Goal: Task Accomplishment & Management: Manage account settings

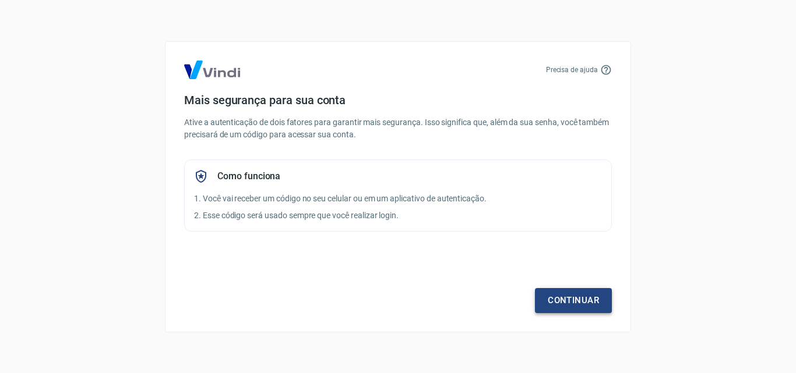
click at [585, 299] on link "Continuar" at bounding box center [573, 300] width 77 height 24
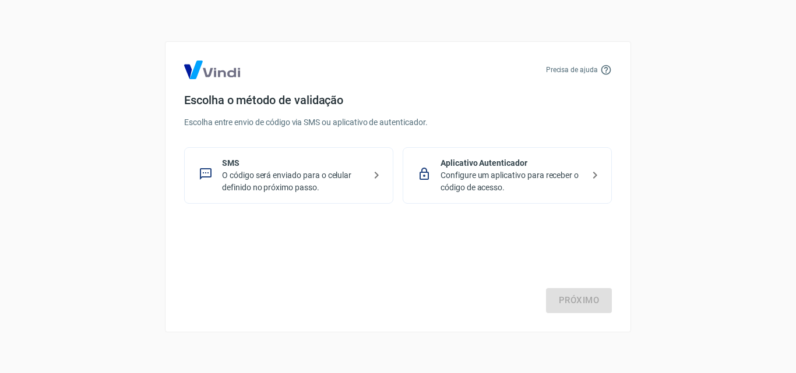
click at [316, 185] on p "O código será enviado para o celular definido no próximo passo." at bounding box center [293, 182] width 143 height 24
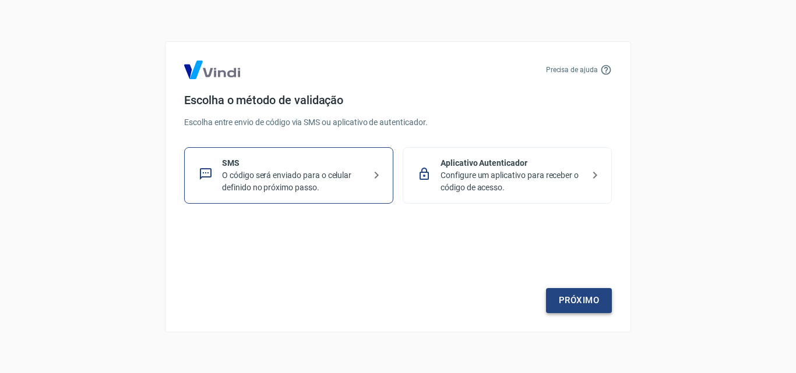
click at [577, 290] on link "Próximo" at bounding box center [579, 300] width 66 height 24
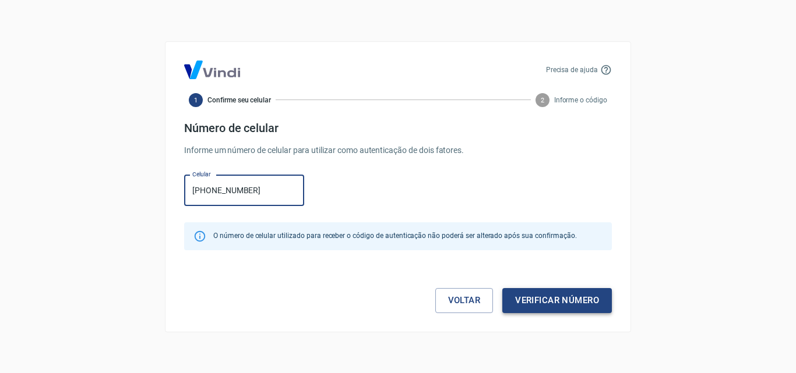
type input "(31) 97561-8067"
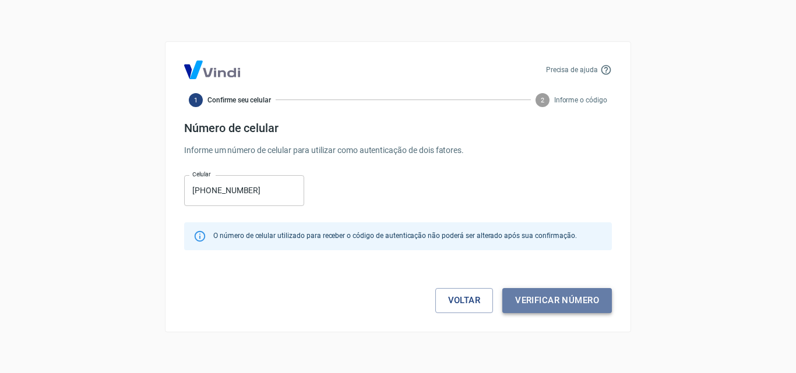
click at [554, 301] on button "Verificar número" at bounding box center [557, 300] width 110 height 24
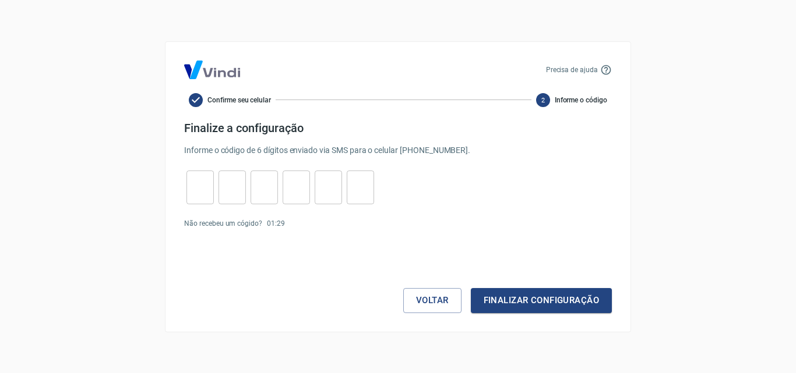
click at [194, 182] on input "tel" at bounding box center [199, 187] width 27 height 25
type input "1"
type input "2"
type input "3"
type input "9"
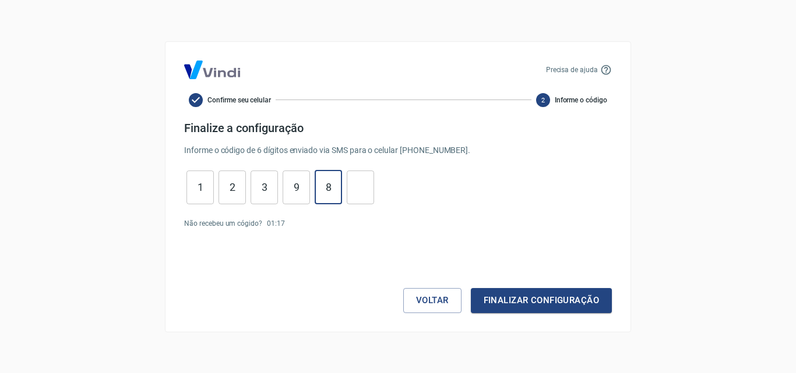
type input "8"
type input "2"
click at [521, 300] on button "Finalizar configuração" at bounding box center [541, 300] width 141 height 24
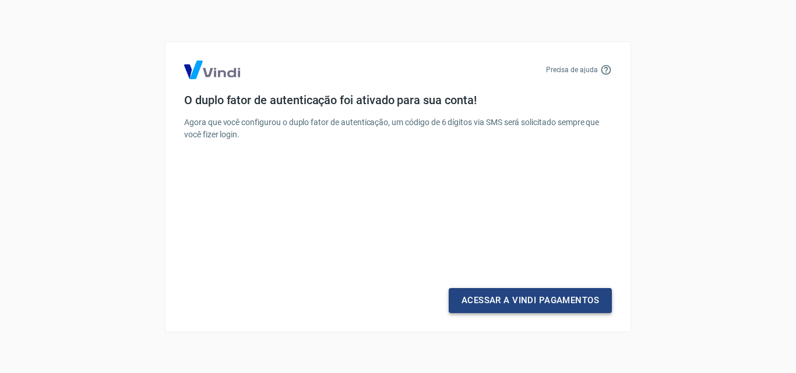
click at [526, 302] on link "Acessar a Vindi Pagamentos" at bounding box center [530, 300] width 163 height 24
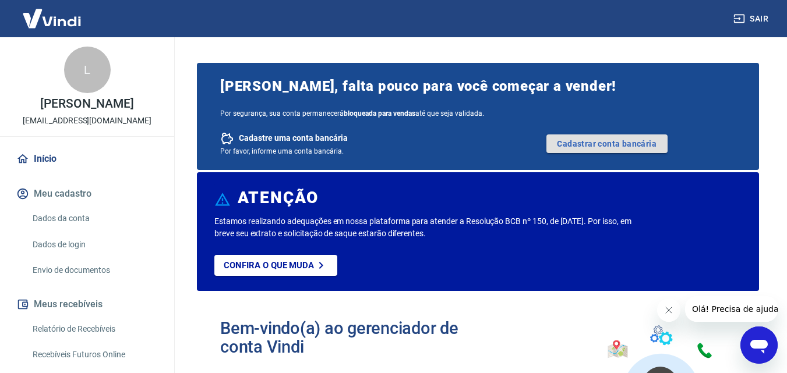
click at [599, 143] on link "Cadastrar conta bancária" at bounding box center [606, 144] width 121 height 19
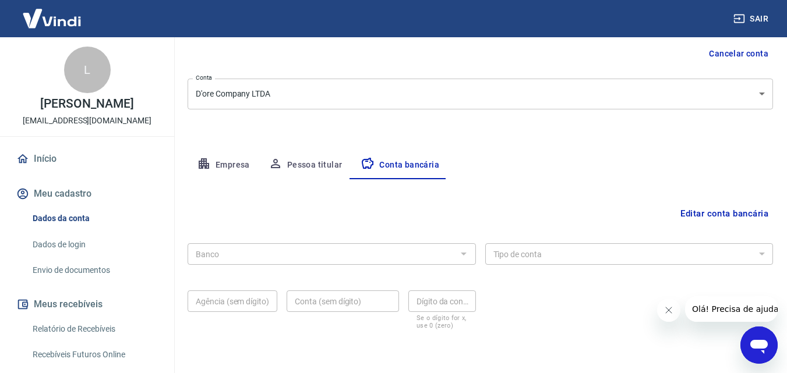
scroll to position [157, 0]
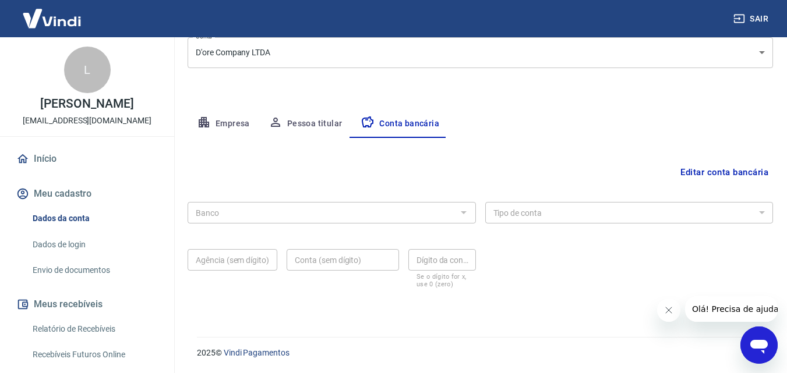
click at [307, 231] on div "Banco Banco Tipo de conta Conta Corrente Conta Poupança Tipo de conta Agência (…" at bounding box center [480, 243] width 585 height 93
click at [711, 173] on button "Editar conta bancária" at bounding box center [724, 172] width 97 height 22
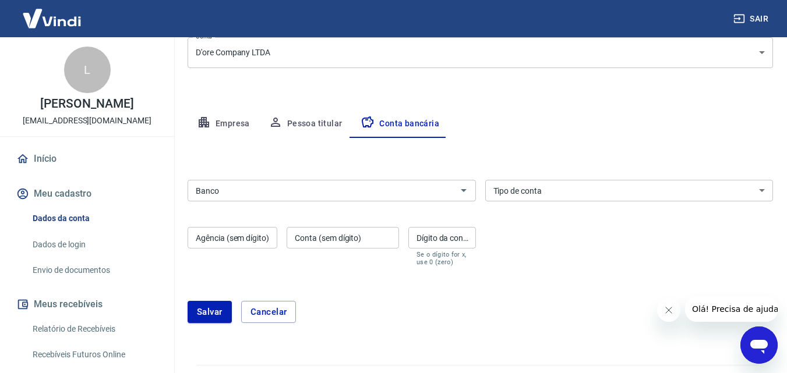
click at [298, 182] on div "Banco" at bounding box center [332, 191] width 288 height 22
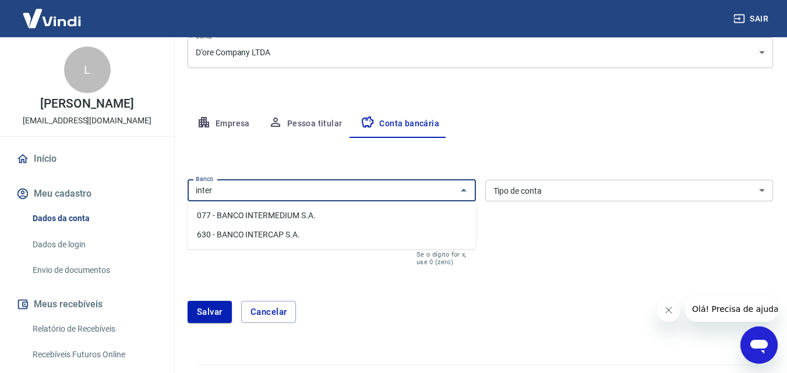
click at [285, 213] on li "077 - BANCO INTERMEDIUM S.A." at bounding box center [332, 215] width 288 height 19
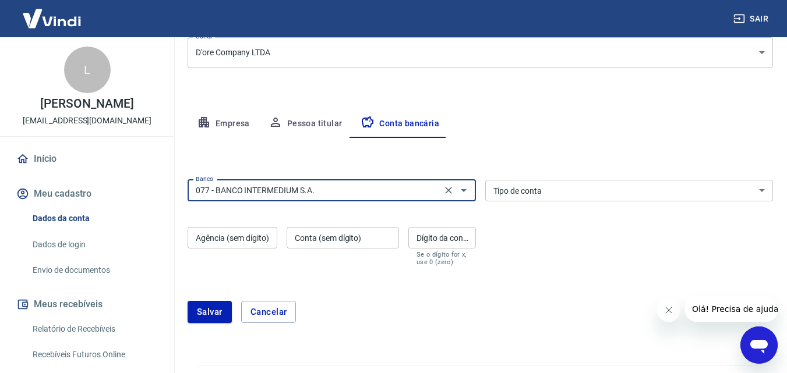
type input "077 - BANCO INTERMEDIUM S.A."
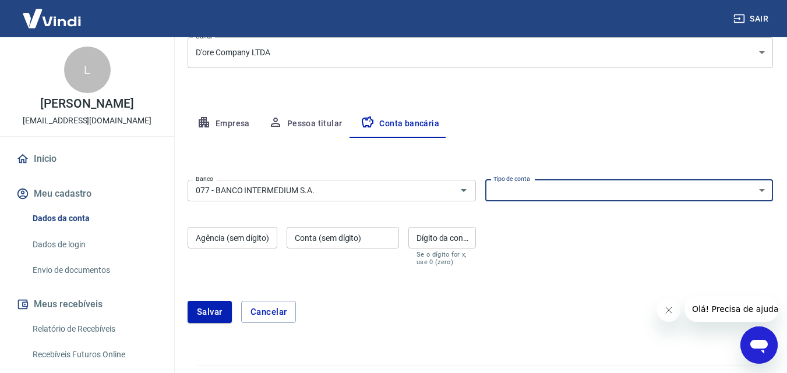
click at [557, 186] on select "Conta Corrente Conta Poupança" at bounding box center [629, 191] width 288 height 22
select select "1"
click at [485, 180] on select "Conta Corrente Conta Poupança" at bounding box center [629, 191] width 288 height 22
click at [269, 244] on input "Agência (sem dígito)" at bounding box center [233, 238] width 90 height 22
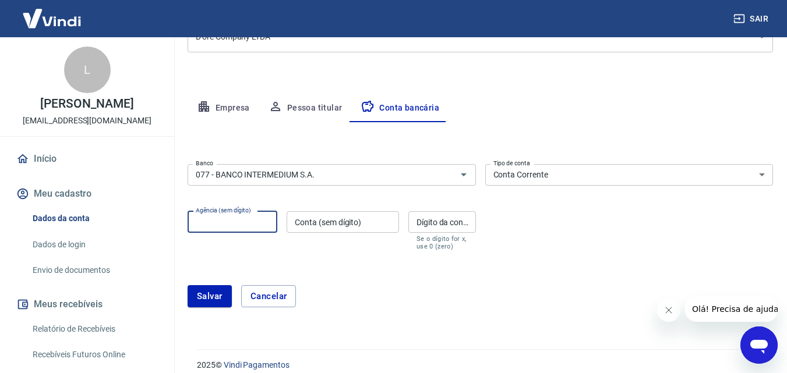
scroll to position [185, 0]
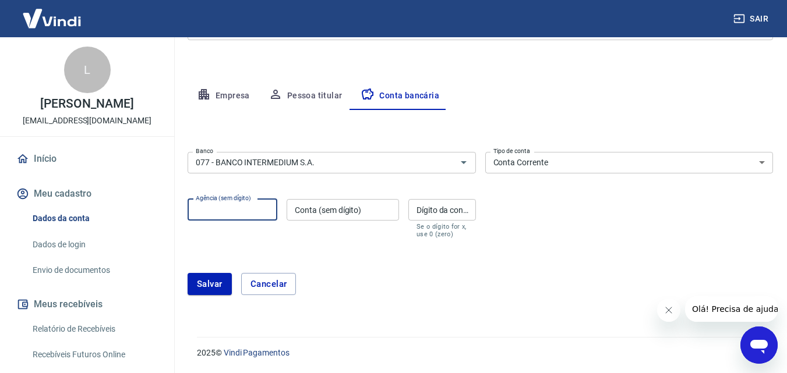
click at [242, 204] on input "Agência (sem dígito)" at bounding box center [233, 210] width 90 height 22
type input "0001"
click at [376, 204] on input "Conta (sem dígito)" at bounding box center [343, 210] width 112 height 22
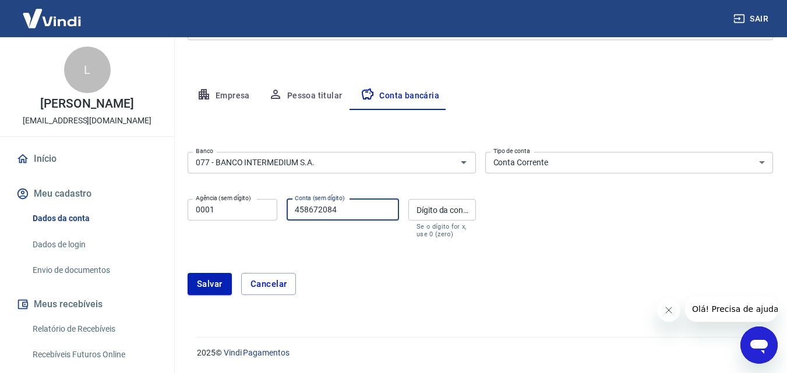
type input "458672084"
click at [421, 206] on div "Dígito da conta Dígito da conta Se o dígito for x, use 0 (zero)" at bounding box center [442, 218] width 68 height 39
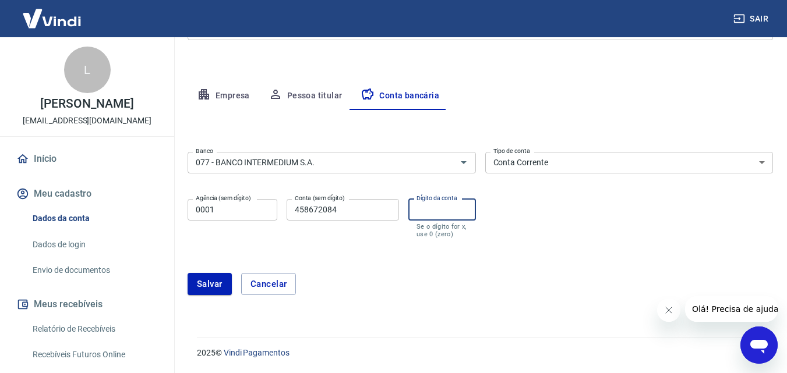
click at [533, 246] on form "Banco 077 - BANCO INTERMEDIUM S.A. Banco Tipo de conta Conta Corrente Conta Pou…" at bounding box center [480, 228] width 585 height 162
click at [223, 285] on button "Salvar" at bounding box center [210, 284] width 44 height 22
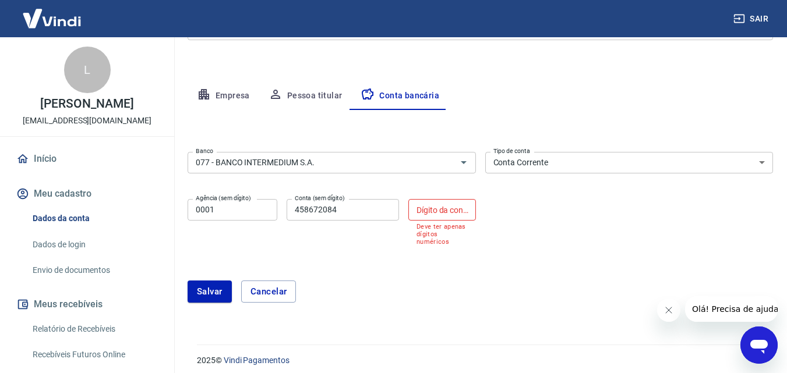
click at [414, 209] on input "Dígito da conta" at bounding box center [442, 210] width 68 height 22
type input ","
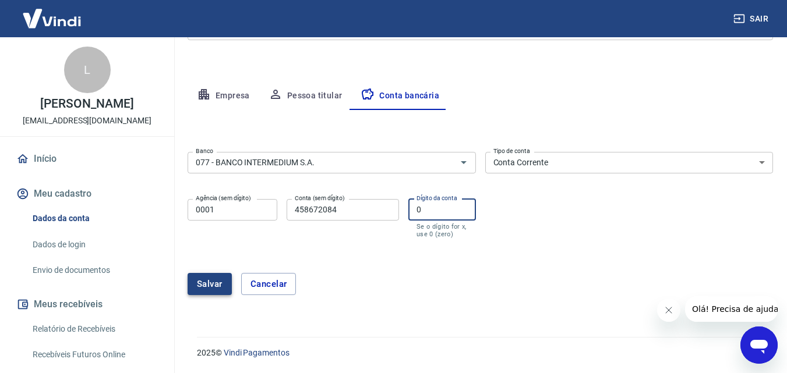
type input "0"
click at [218, 285] on button "Salvar" at bounding box center [210, 284] width 44 height 22
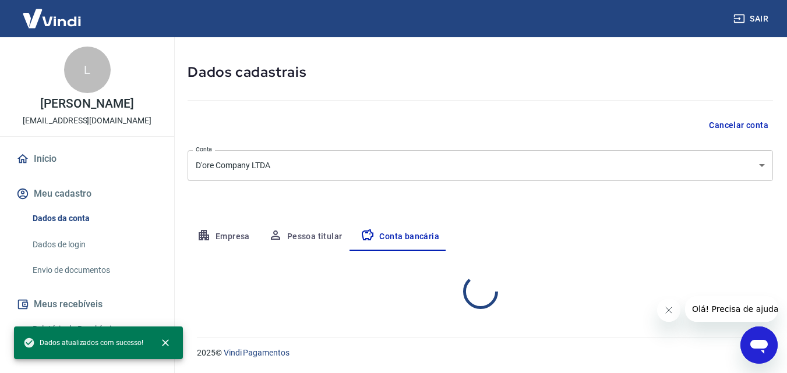
select select "1"
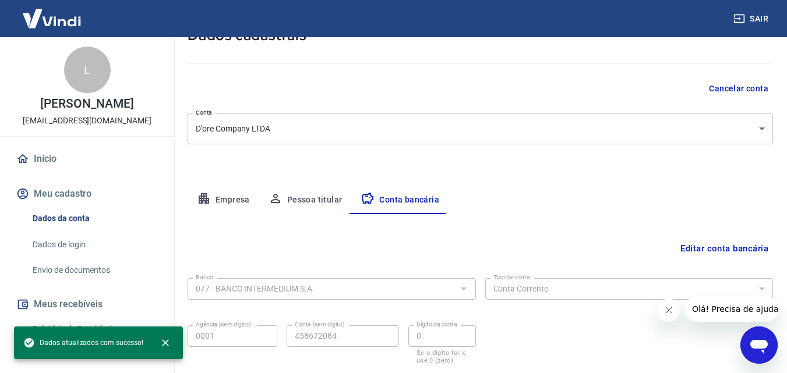
scroll to position [0, 0]
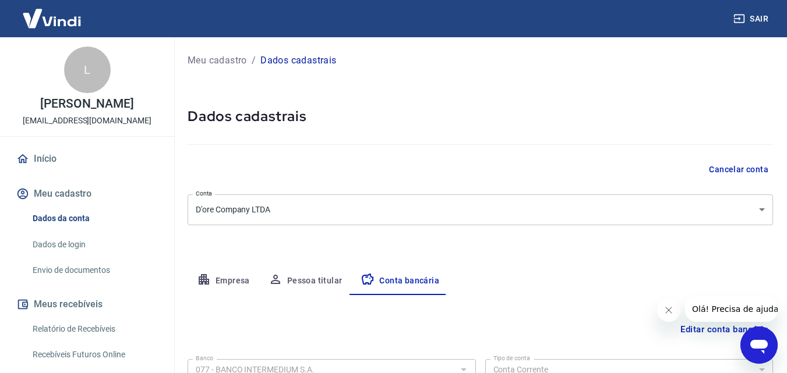
click at [55, 242] on link "Dados de login" at bounding box center [94, 245] width 132 height 24
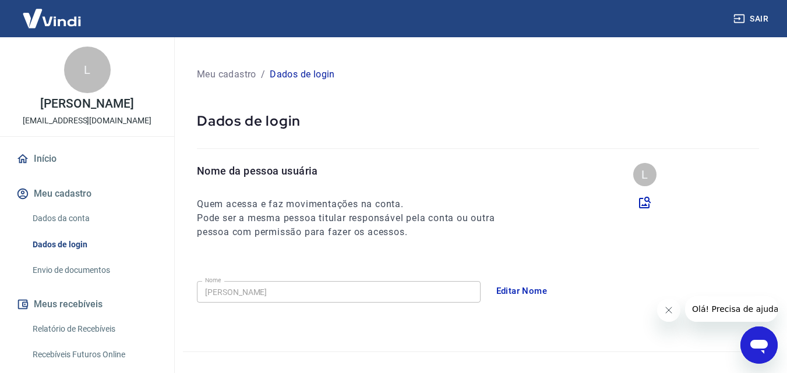
click at [103, 274] on link "Envio de documentos" at bounding box center [94, 271] width 132 height 24
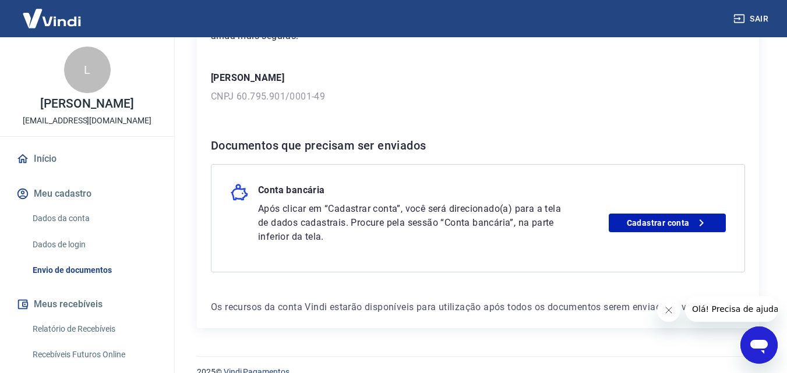
scroll to position [175, 0]
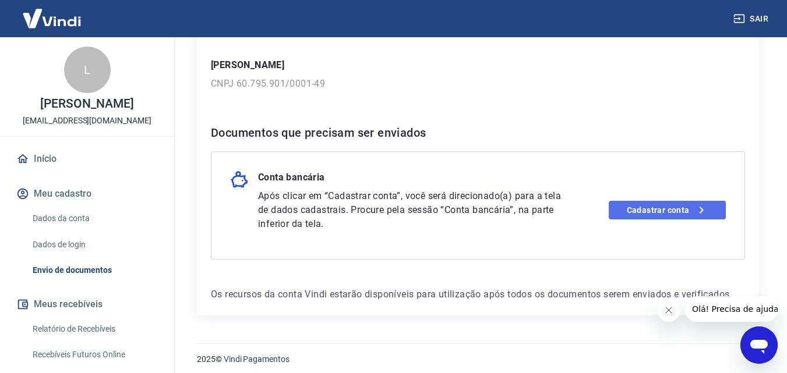
click at [629, 208] on link "Cadastrar conta" at bounding box center [667, 210] width 117 height 19
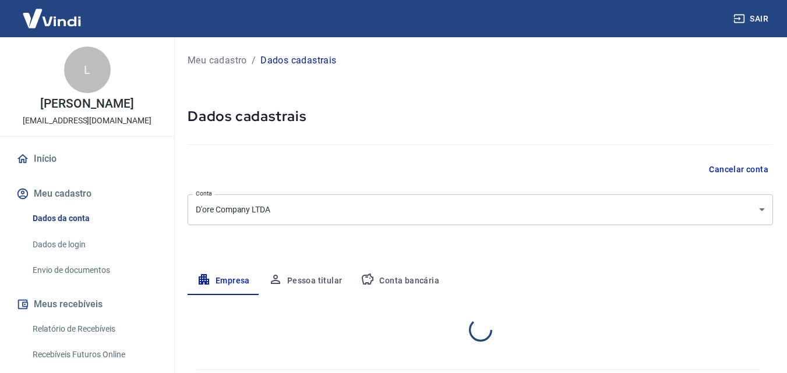
select select "MG"
select select "business"
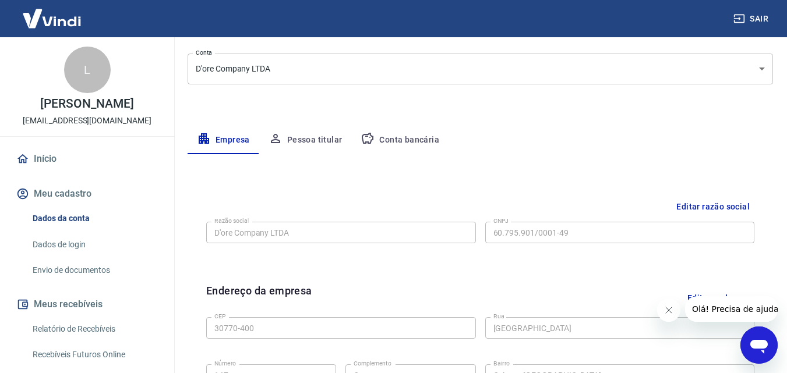
scroll to position [117, 0]
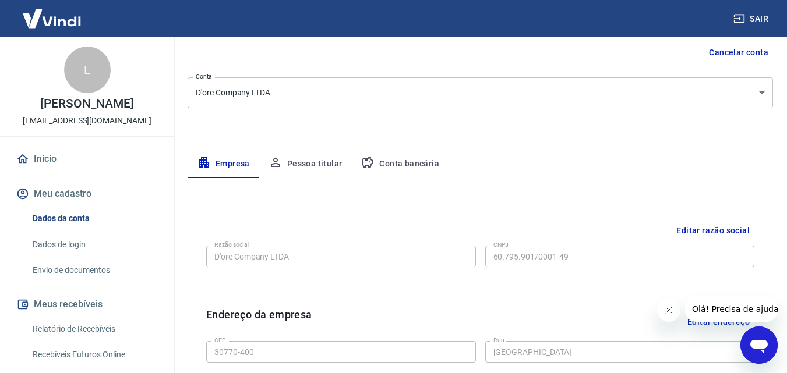
click at [762, 347] on icon "Abrir janela de mensagens" at bounding box center [758, 347] width 17 height 14
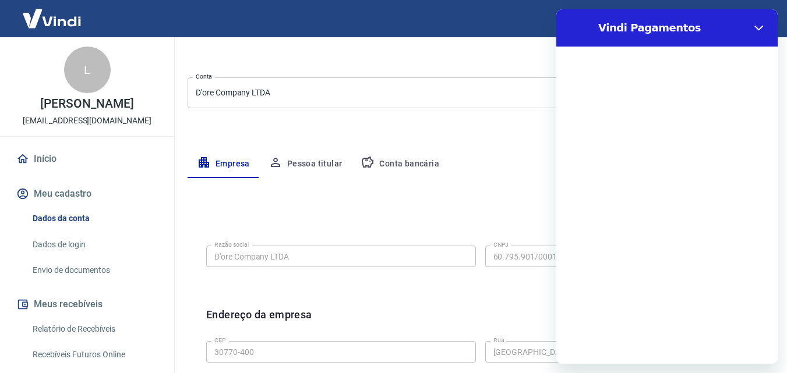
scroll to position [0, 0]
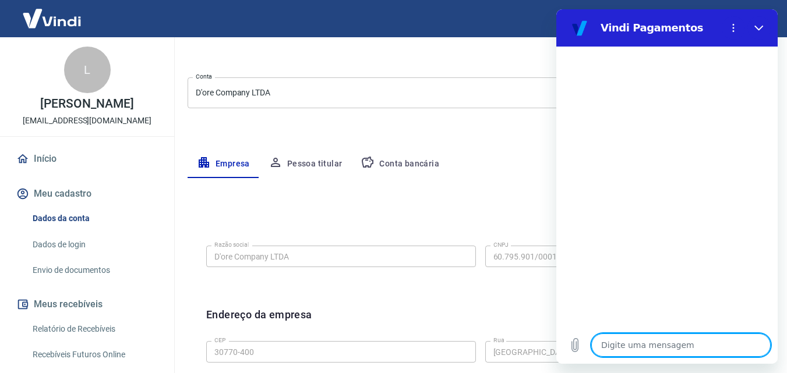
type textarea "x"
type textarea "o"
type textarea "x"
type textarea "ol"
type textarea "x"
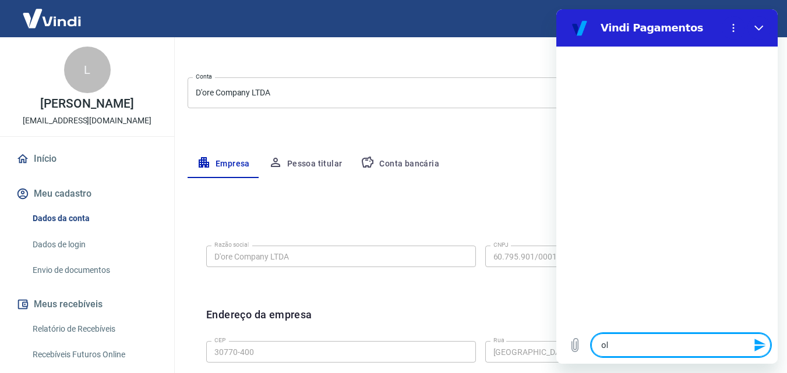
type textarea "ola"
type textarea "x"
type textarea "ola."
type textarea "x"
type textarea "ola."
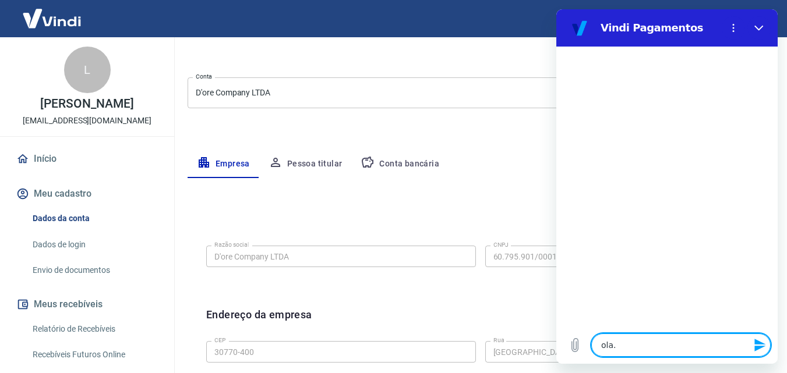
type textarea "x"
type textarea "ola. g"
type textarea "x"
type textarea "ola. go"
type textarea "x"
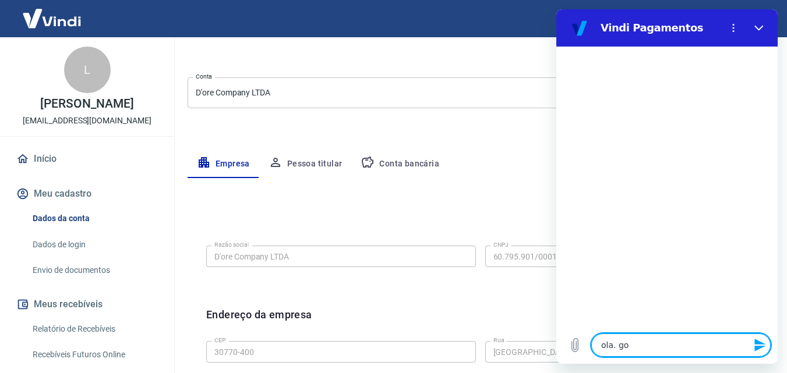
type textarea "ola. goa"
type textarea "x"
type textarea "ola. goat"
type textarea "x"
type textarea "ola. goatr"
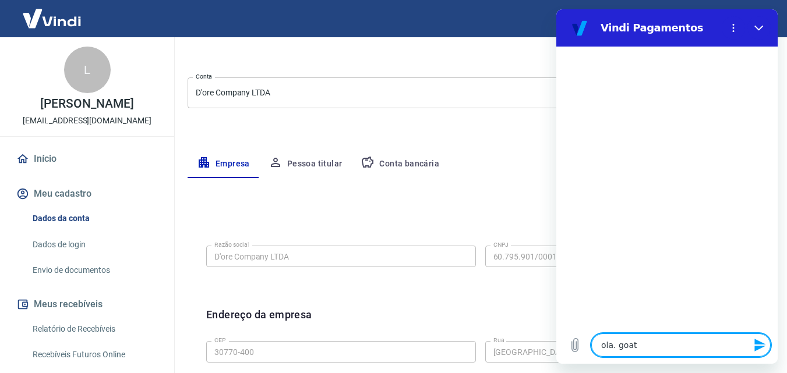
type textarea "x"
type textarea "ola. goatri"
type textarea "x"
type textarea "ola. goatria"
type textarea "x"
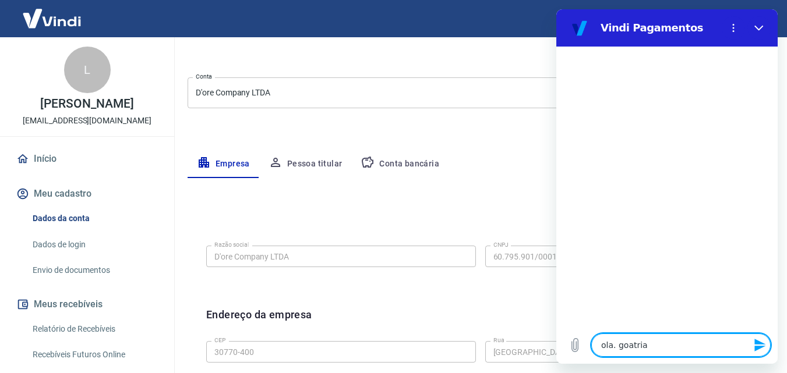
type textarea "ola. goatria"
type textarea "x"
type textarea "ola. goatria d"
type textarea "x"
type textarea "ola. goatria de"
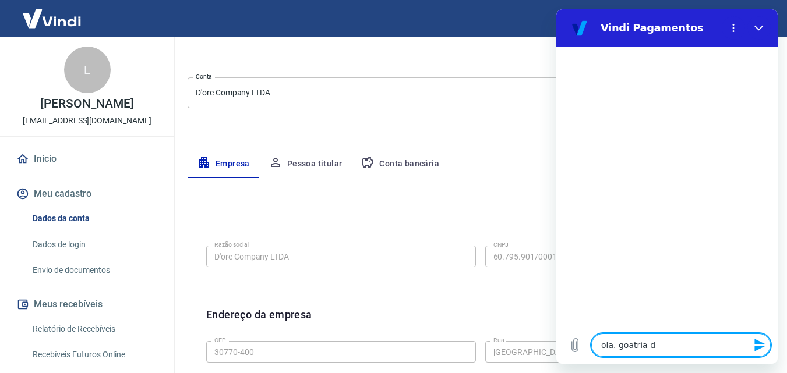
type textarea "x"
type textarea "ola. goatria de"
type textarea "x"
type textarea "ola. goatria de"
type textarea "x"
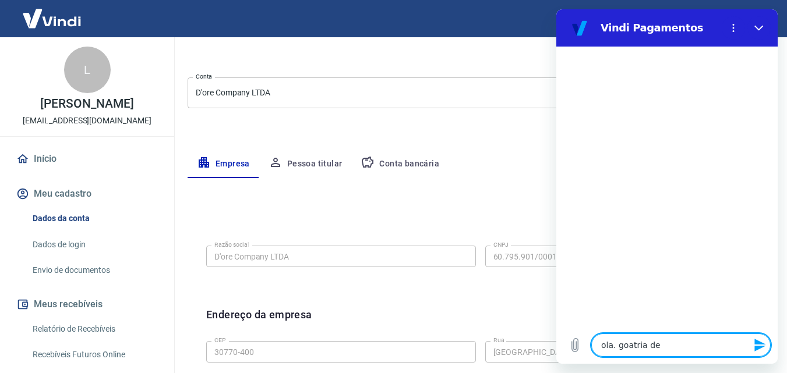
type textarea "ola. goatria d"
type textarea "x"
type textarea "ola. goatria"
type textarea "x"
type textarea "ola. goatria"
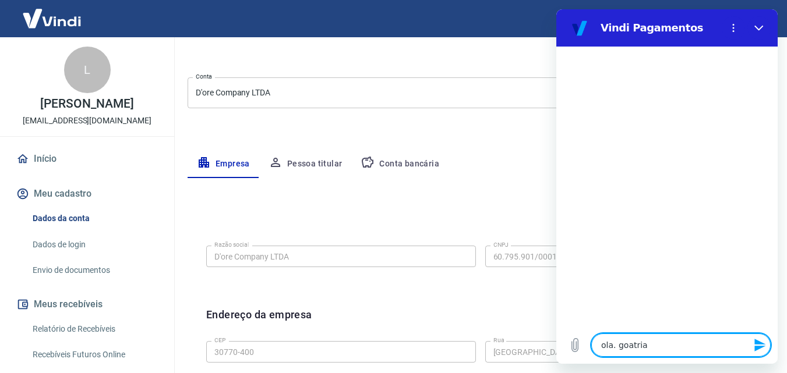
type textarea "x"
type textarea "ola. goatri"
type textarea "x"
type textarea "ola. goatr"
type textarea "x"
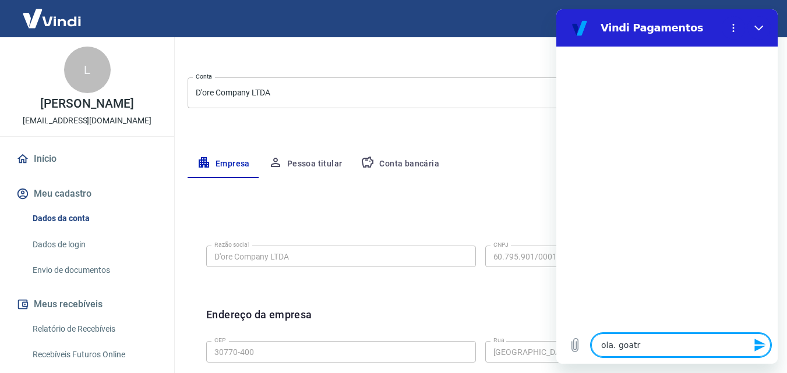
type textarea "ola. goat"
type textarea "x"
type textarea "ola. goa"
type textarea "x"
type textarea "ola. go"
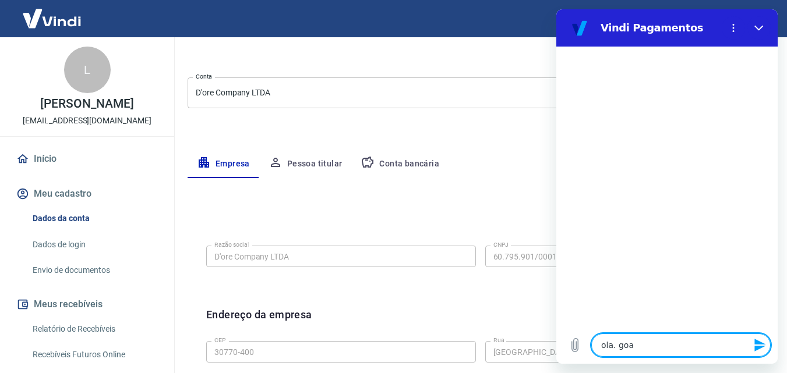
type textarea "x"
type textarea "ola. g"
type textarea "x"
type textarea "ola."
type textarea "x"
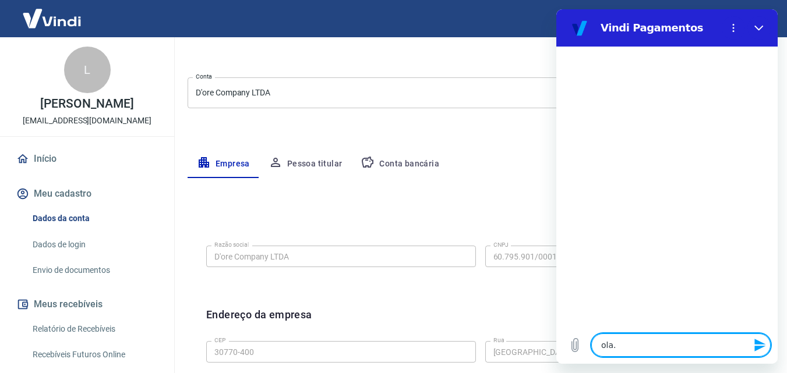
type textarea "ola."
type textarea "x"
type textarea "ola"
type textarea "x"
type textarea "ol"
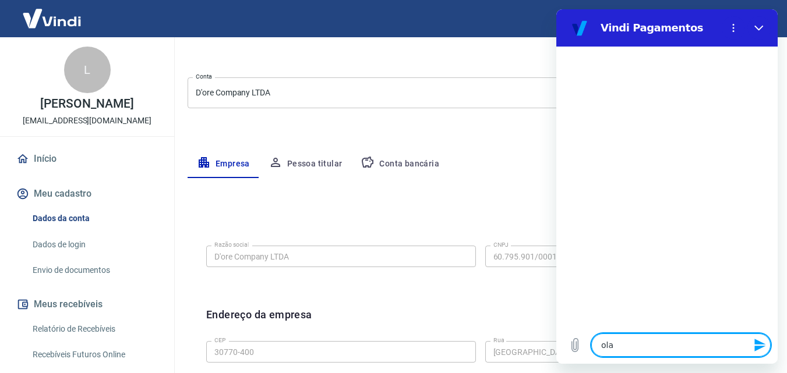
type textarea "x"
type textarea "o"
type textarea "x"
type textarea "o"
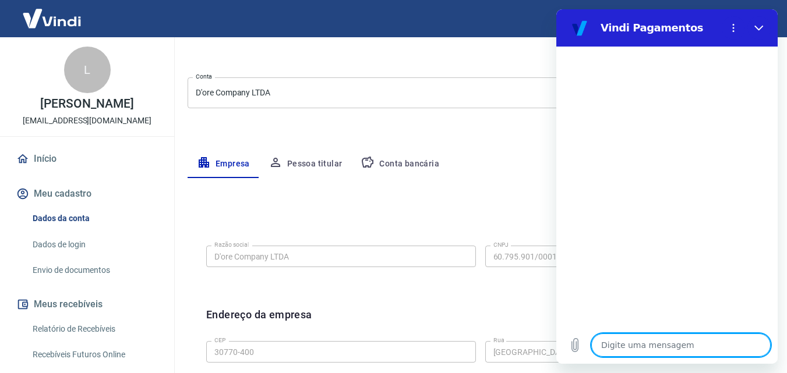
type textarea "x"
type textarea "ol"
type textarea "x"
type textarea "o"
type textarea "x"
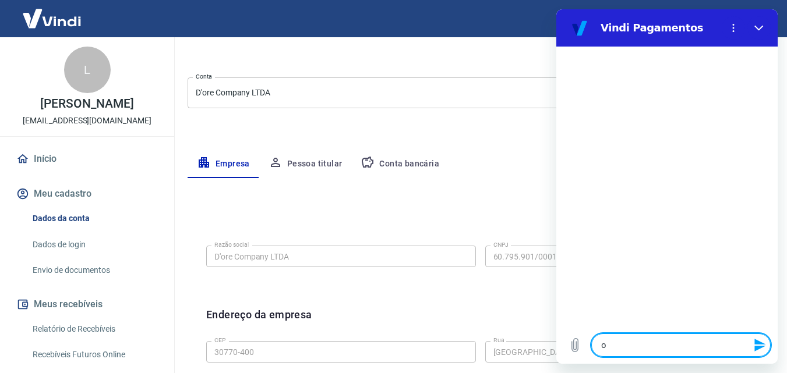
type textarea "x"
type textarea "O"
type textarea "x"
type textarea "Ol"
type textarea "x"
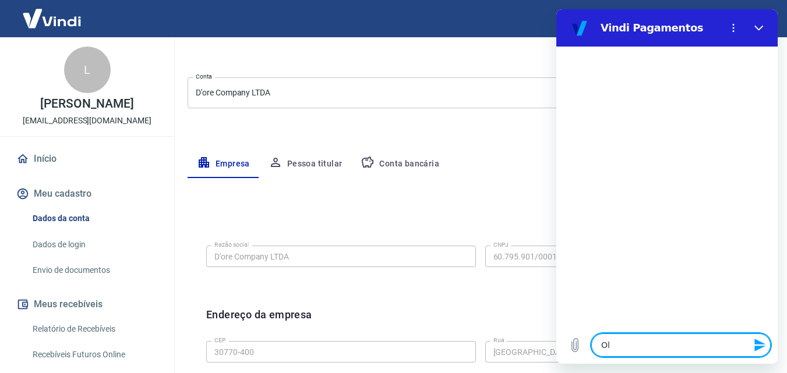
type textarea "Olá"
type textarea "x"
type textarea "Olá"
type textarea "x"
type textarea "Olá"
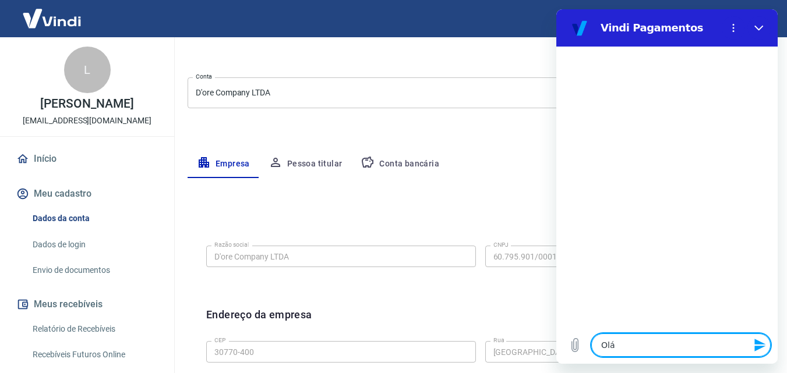
type textarea "x"
type textarea "Olá,"
type textarea "x"
type textarea "Olá,"
type textarea "x"
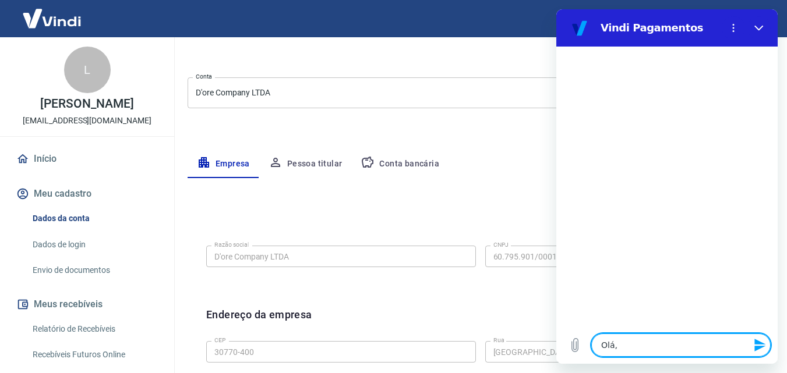
type textarea "Olá, G"
type textarea "x"
type textarea "Olá,"
type textarea "x"
type textarea "Olá,"
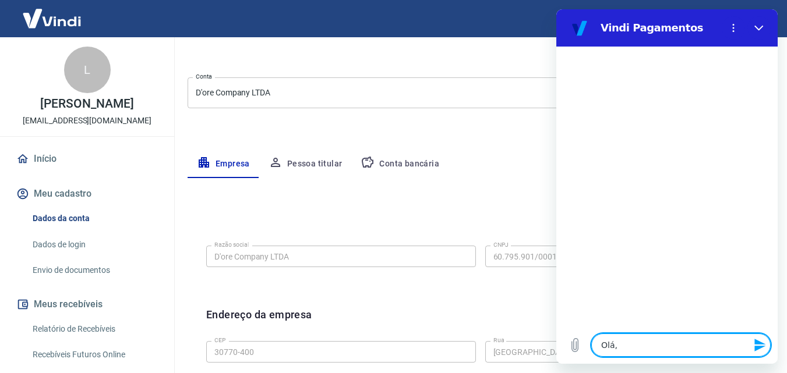
type textarea "x"
type textarea "Olá"
type textarea "x"
type textarea "Olá""
type textarea "x"
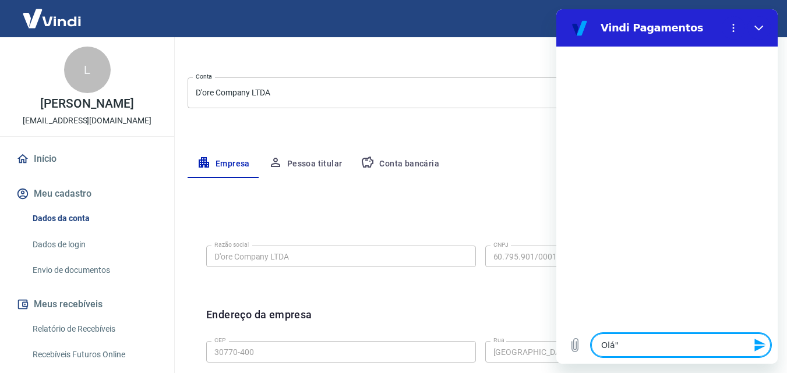
type textarea "Olá"
type textarea "x"
type textarea "Olá1"
type textarea "x"
type textarea "Olá"
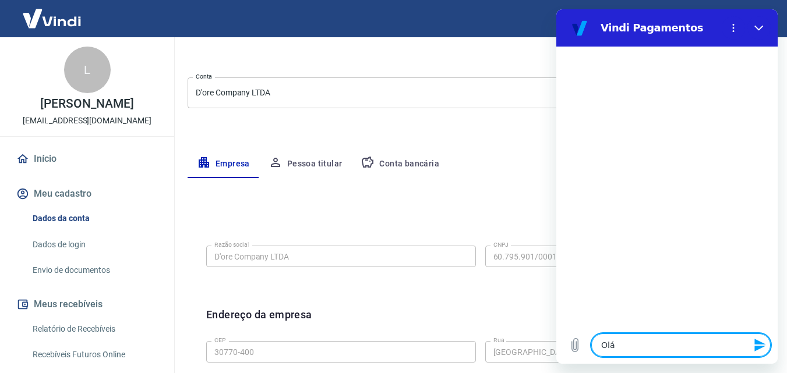
type textarea "x"
type textarea "Olá!"
type textarea "x"
type textarea "Olá!"
type textarea "x"
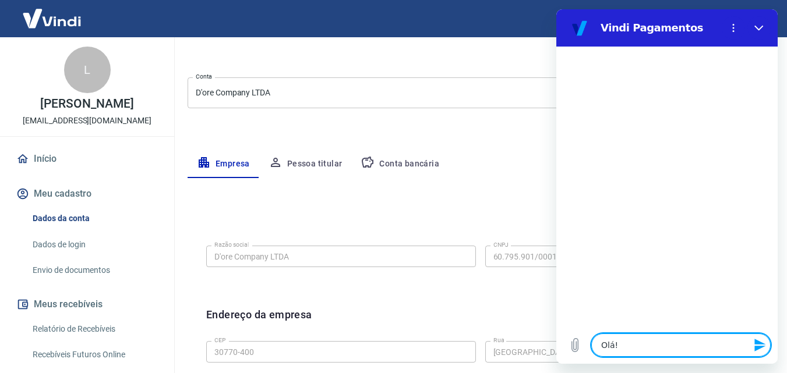
type textarea "Olá! G"
type textarea "x"
type textarea "Olá! Go"
type textarea "x"
type textarea "Olá! Gos"
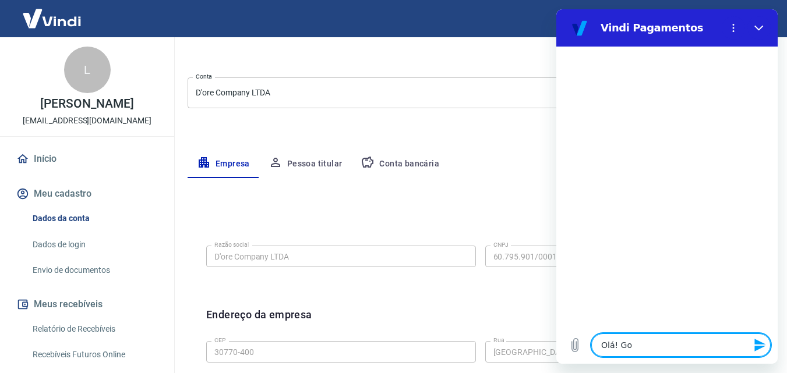
type textarea "x"
type textarea "Olá! Gost"
type textarea "x"
type textarea "Olá! Gosta"
type textarea "x"
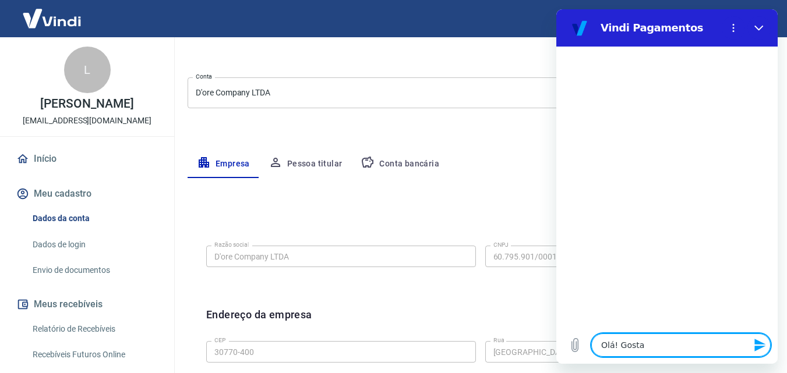
type textarea "Olá! Gostar"
type textarea "x"
type textarea "Olá! Gostari"
type textarea "x"
type textarea "Olá! Gostaria"
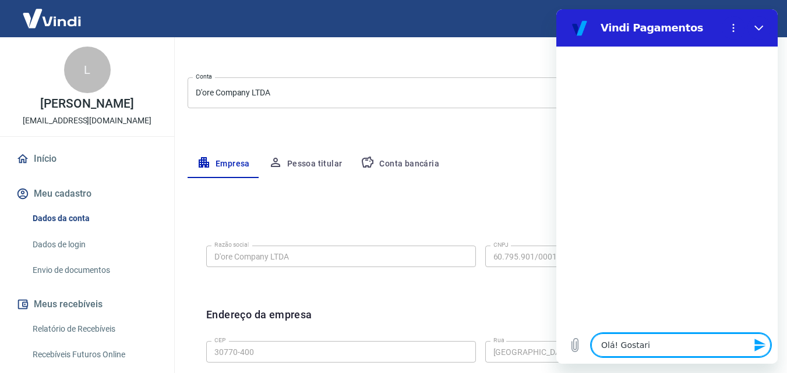
type textarea "x"
type textarea "Olá! Gostaria"
type textarea "x"
type textarea "Olá! Gostaria d"
type textarea "x"
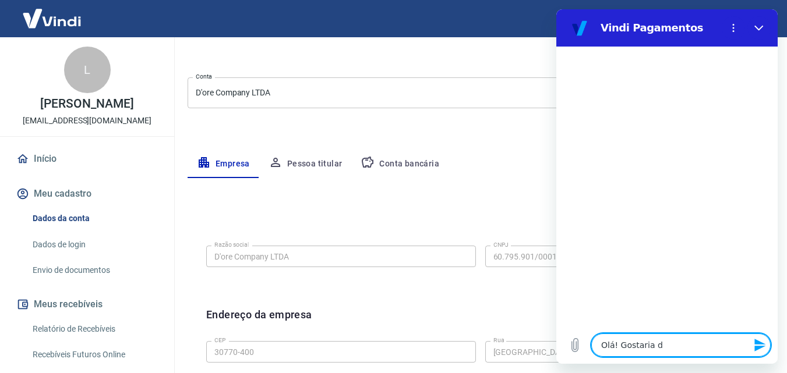
type textarea "Olá! Gostaria de"
type textarea "x"
type textarea "Olá! Gostaria de"
type textarea "x"
type textarea "Olá! Gostaria de s"
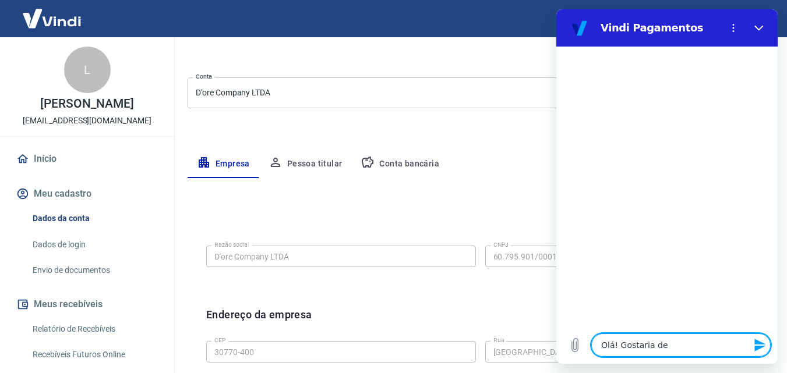
type textarea "x"
type textarea "Olá! Gostaria de sa"
type textarea "x"
type textarea "Olá! Gostaria de sab"
type textarea "x"
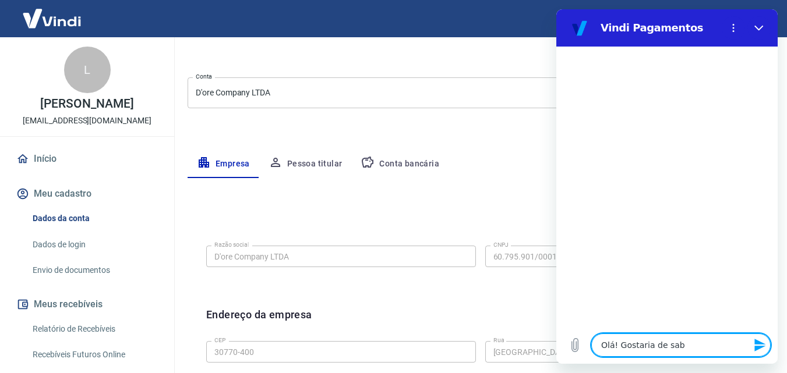
type textarea "Olá! Gostaria de sabe"
type textarea "x"
type textarea "Olá! Gostaria de sabe"
type textarea "x"
type textarea "Olá! Gostaria de sabe"
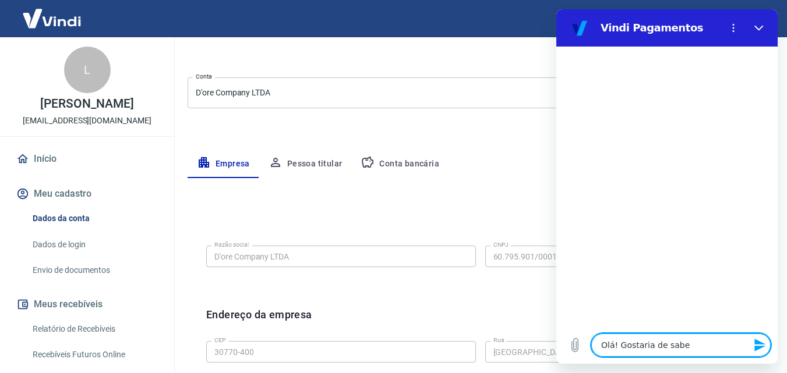
type textarea "x"
type textarea "Olá! Gostaria de saber"
type textarea "x"
type textarea "Olá! Gostaria de sabere"
type textarea "x"
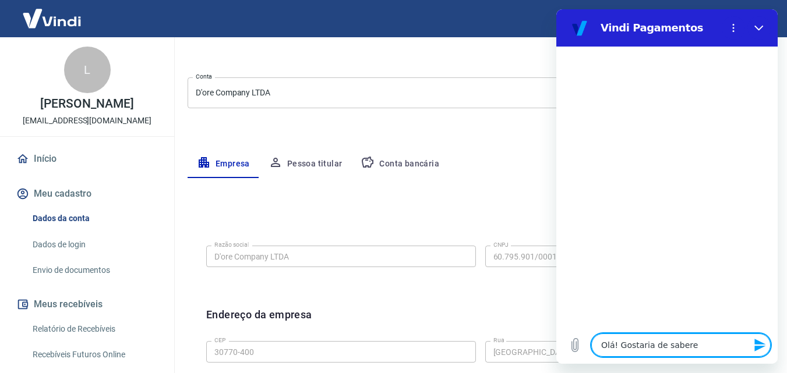
type textarea "Olá! Gostaria de sabere"
type textarea "x"
type textarea "Olá! Gostaria de sabere"
type textarea "x"
type textarea "Olá! Gostaria de saber"
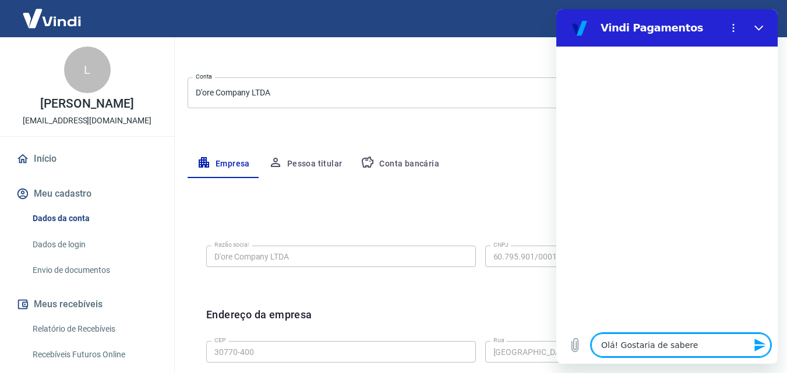
type textarea "x"
type textarea "Olá! Gostaria de sabers"
type textarea "x"
type textarea "Olá! Gostaria de sabers"
type textarea "x"
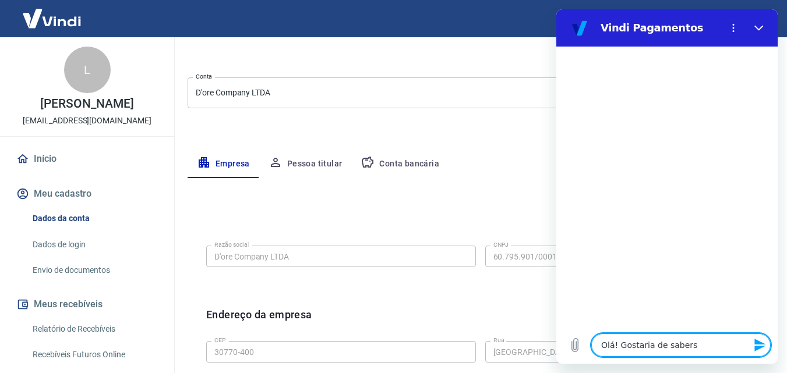
type textarea "Olá! Gostaria de sabers"
type textarea "x"
type textarea "Olá! Gostaria de saber"
type textarea "x"
type textarea "Olá! Gostaria de saber"
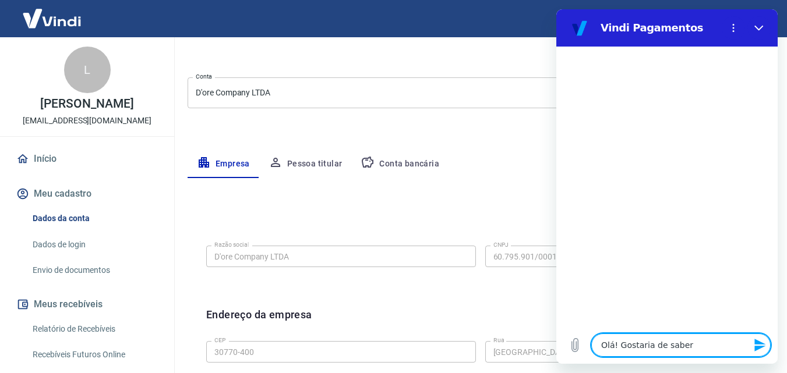
type textarea "x"
type textarea "Olá! Gostaria de saber s"
type textarea "x"
type textarea "Olá! Gostaria de saber se"
type textarea "x"
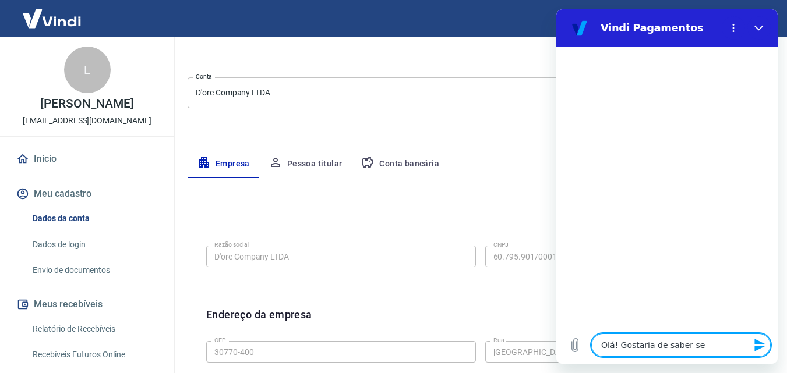
type textarea "Olá! Gostaria de saber se"
type textarea "x"
type textarea "Olá! Gostaria de saber se m"
type textarea "x"
type textarea "Olá! Gostaria de saber se mi"
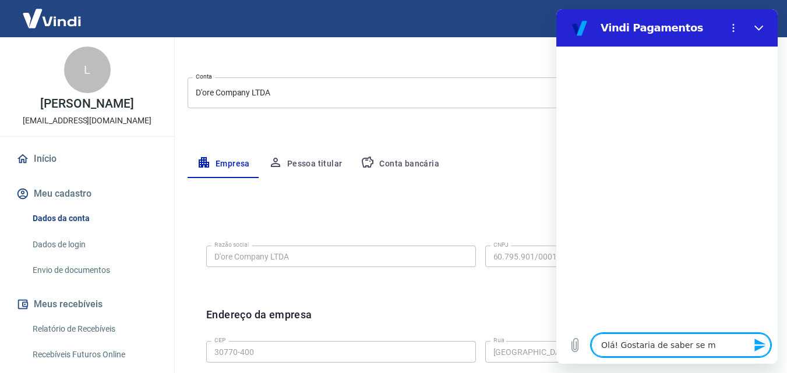
type textarea "x"
type textarea "Olá! Gostaria de saber se min"
type textarea "x"
type textarea "Olá! Gostaria de saber se minh"
type textarea "x"
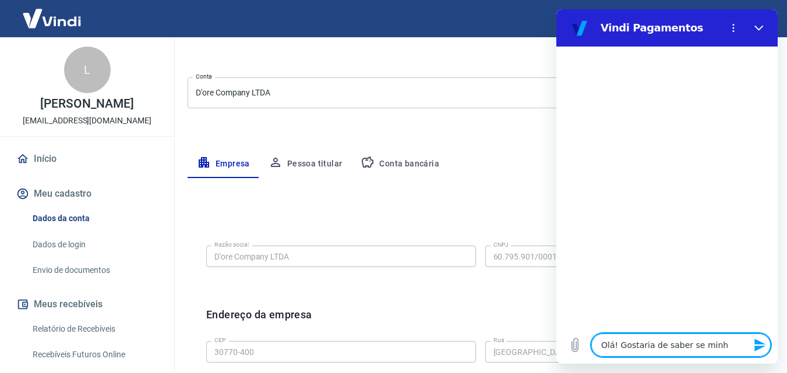
type textarea "Olá! Gostaria de saber se minha"
type textarea "x"
type textarea "Olá! Gostaria de saber se minha"
type textarea "x"
type textarea "Olá! Gostaria de saber se minha c"
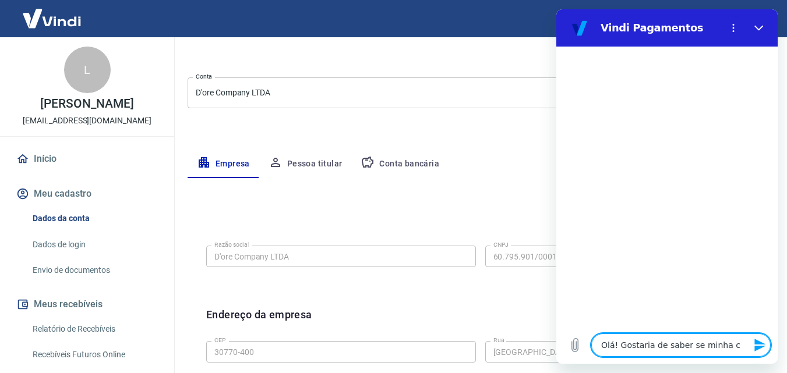
type textarea "x"
type textarea "Olá! Gostaria de saber se minha co"
type textarea "x"
type textarea "Olá! Gostaria de saber se minha con"
type textarea "x"
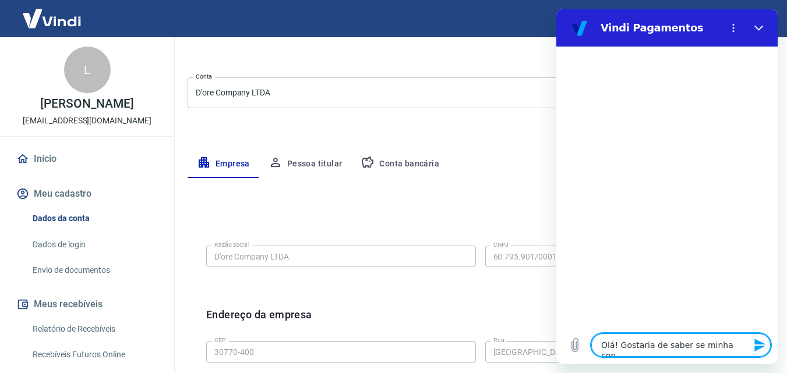
type textarea "Olá! Gostaria de saber se minha cont"
type textarea "x"
type textarea "Olá! Gostaria de saber se minha conta"
type textarea "x"
type textarea "Olá! Gostaria de saber se minha conta"
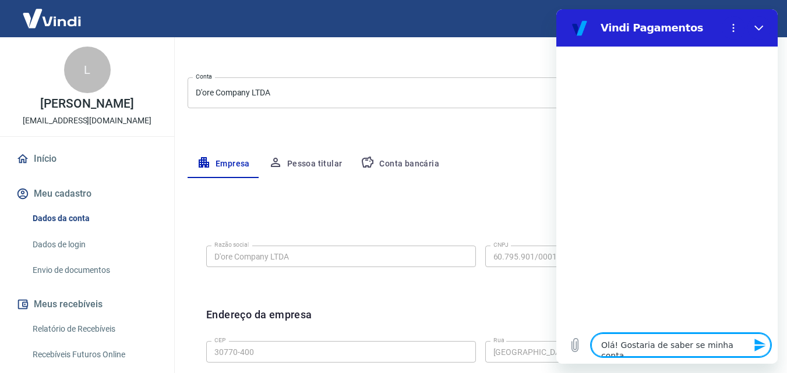
type textarea "x"
type textarea "Olá! Gostaria de saber se minha conta j"
type textarea "x"
type textarea "Olá! Gostaria de saber se minha conta já"
type textarea "x"
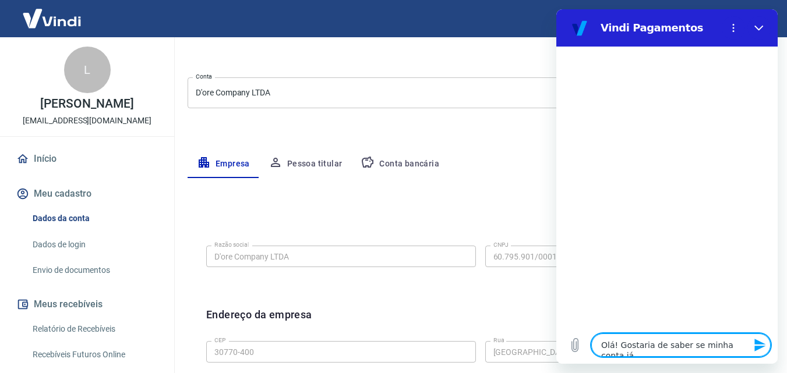
type textarea "Olá! Gostaria de saber se minha conta já"
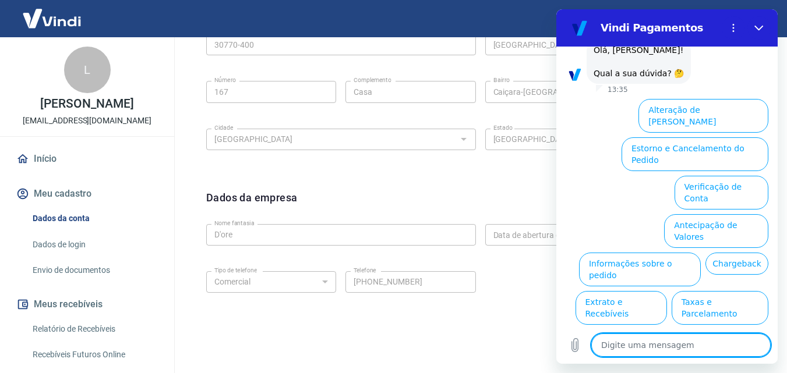
scroll to position [467, 0]
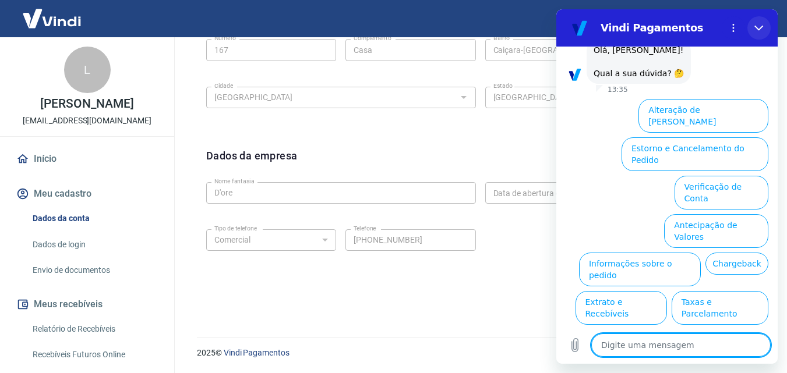
click at [757, 22] on button "Fechar" at bounding box center [758, 27] width 23 height 23
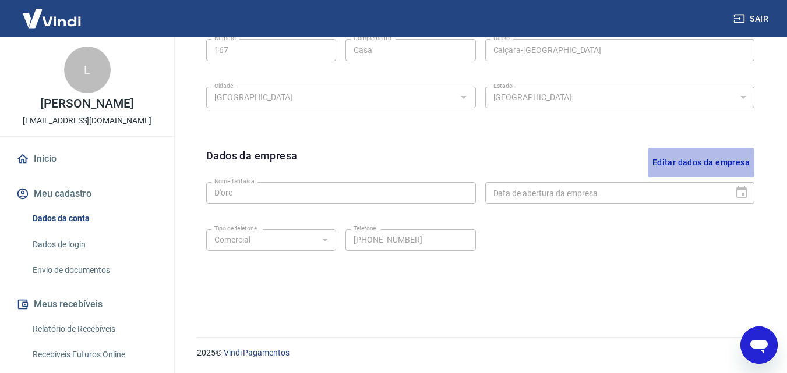
click at [709, 162] on button "Editar dados da empresa" at bounding box center [701, 163] width 107 height 30
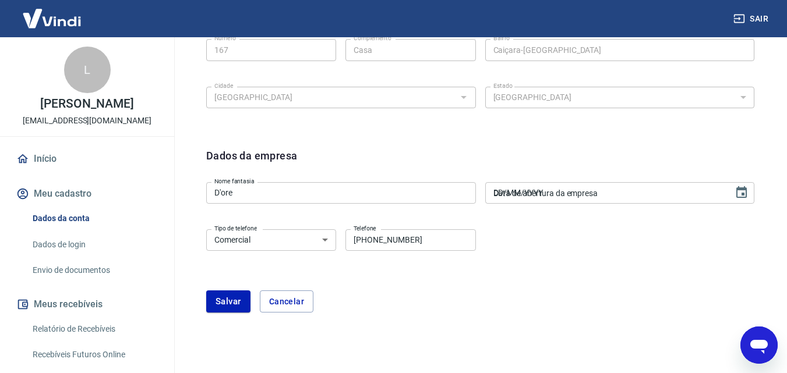
click at [588, 195] on input "DD/MM/YYYY" at bounding box center [605, 193] width 241 height 22
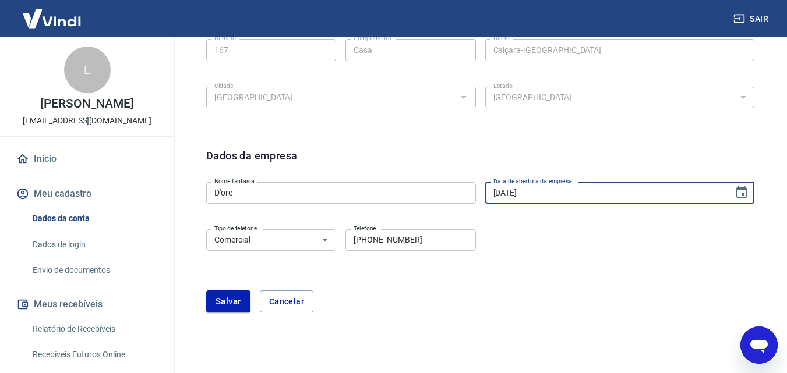
click at [613, 236] on div "Tipo de telefone Residencial Comercial Tipo de telefone Telefone (31) 97561-806…" at bounding box center [480, 248] width 548 height 47
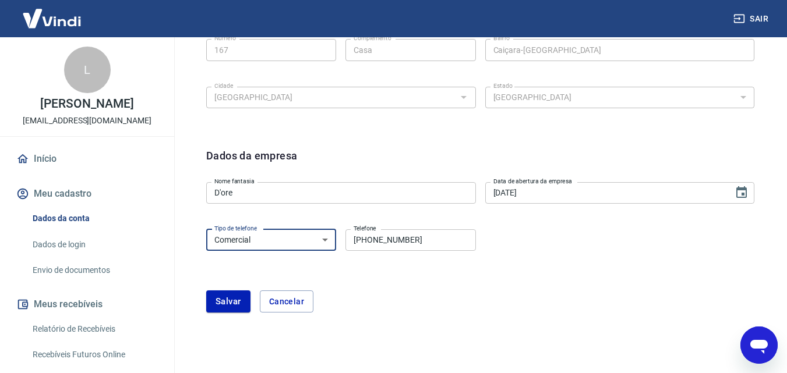
click at [282, 241] on select "Residencial Comercial" at bounding box center [271, 241] width 130 height 22
click at [206, 230] on select "Residencial Comercial" at bounding box center [271, 241] width 130 height 22
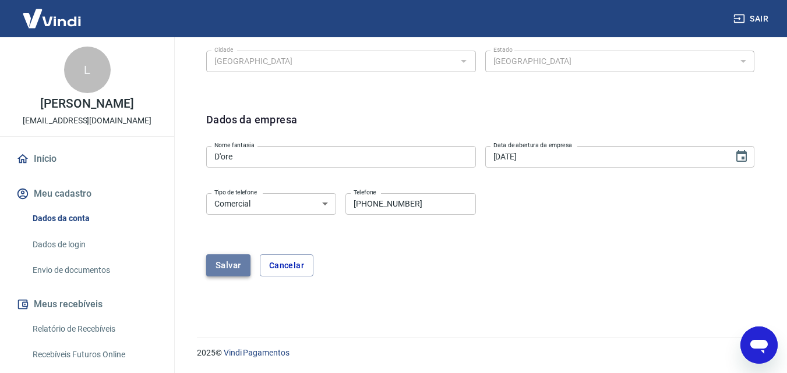
click at [229, 265] on button "Salvar" at bounding box center [228, 266] width 44 height 22
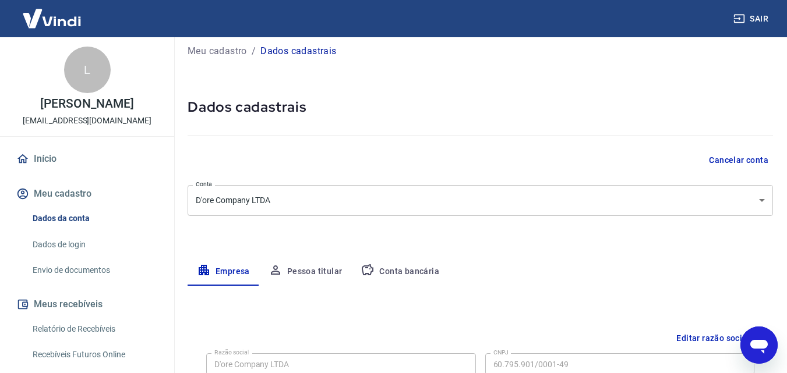
scroll to position [0, 0]
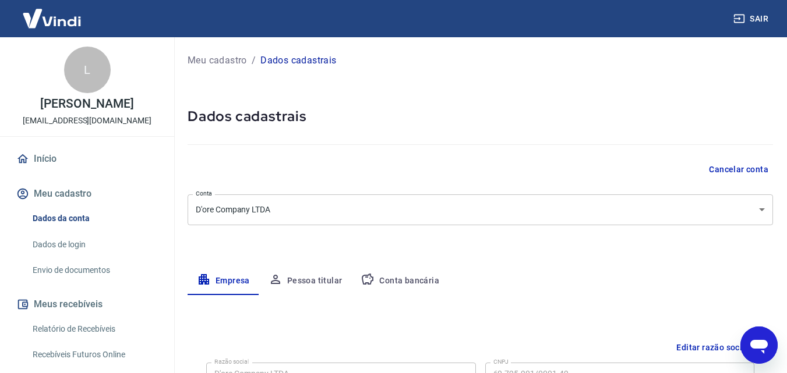
click at [61, 239] on link "Dados de login" at bounding box center [94, 245] width 132 height 24
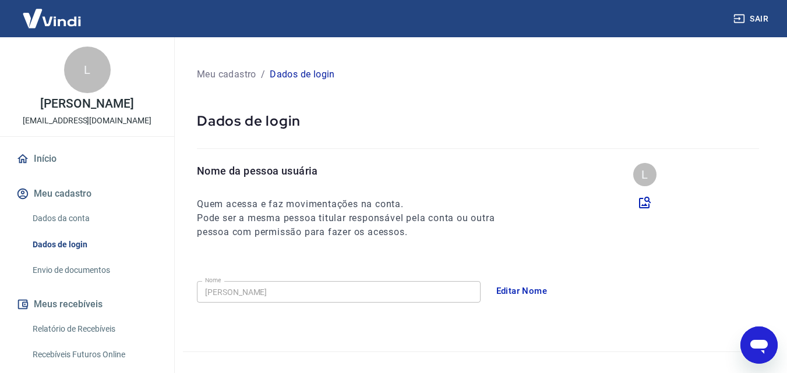
click at [90, 275] on link "Envio de documentos" at bounding box center [94, 271] width 132 height 24
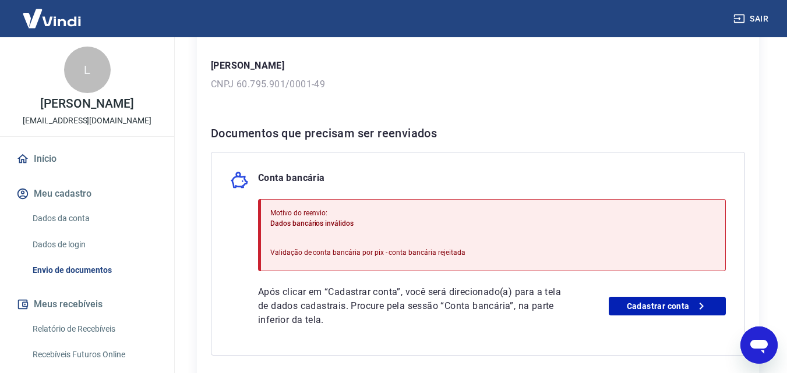
scroll to position [175, 0]
click at [672, 303] on link "Cadastrar conta" at bounding box center [667, 305] width 117 height 19
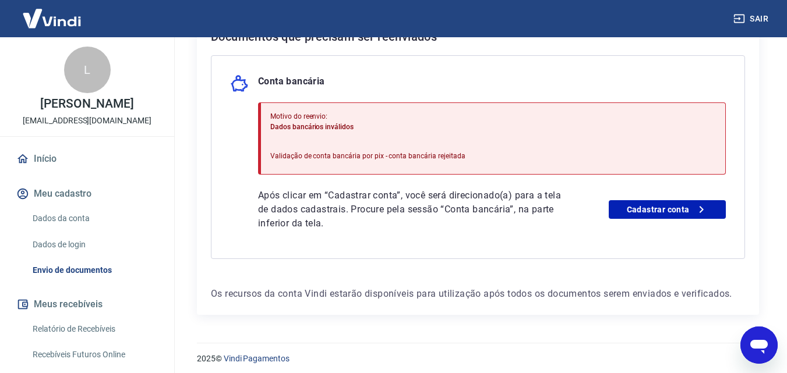
scroll to position [277, 0]
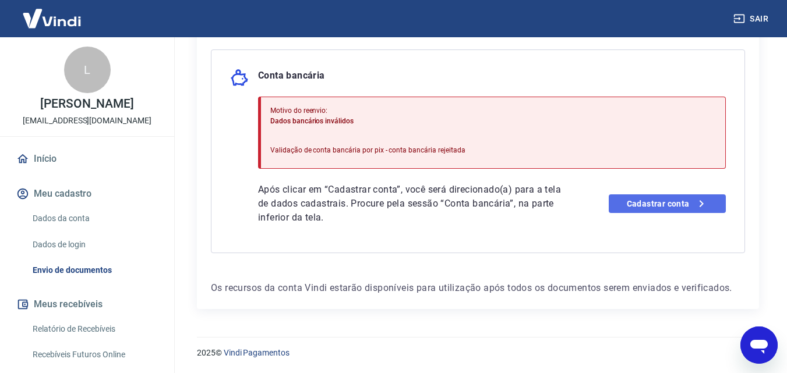
click at [627, 203] on link "Cadastrar conta" at bounding box center [667, 204] width 117 height 19
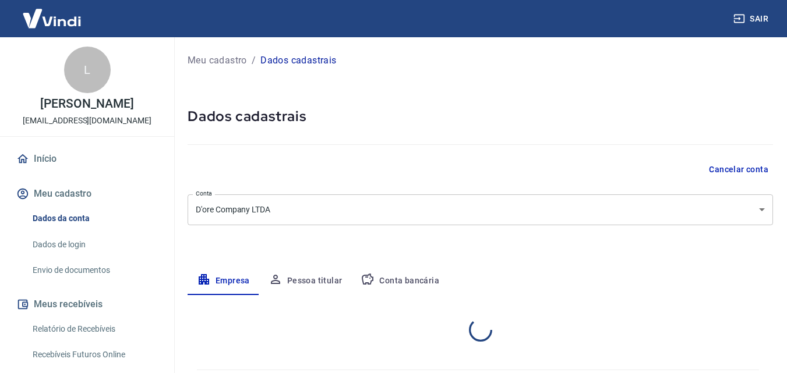
select select "MG"
select select "business"
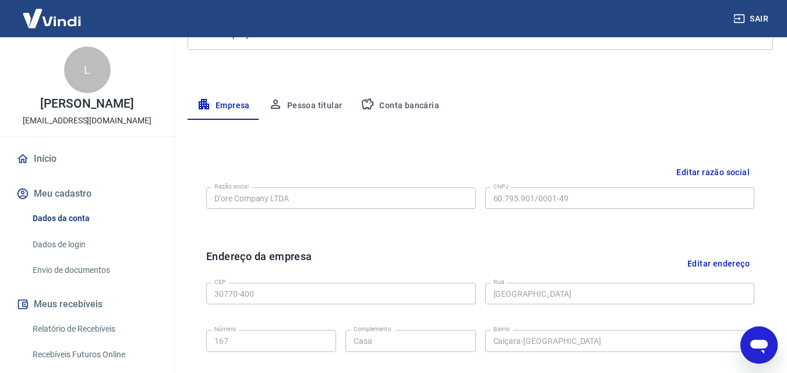
scroll to position [467, 0]
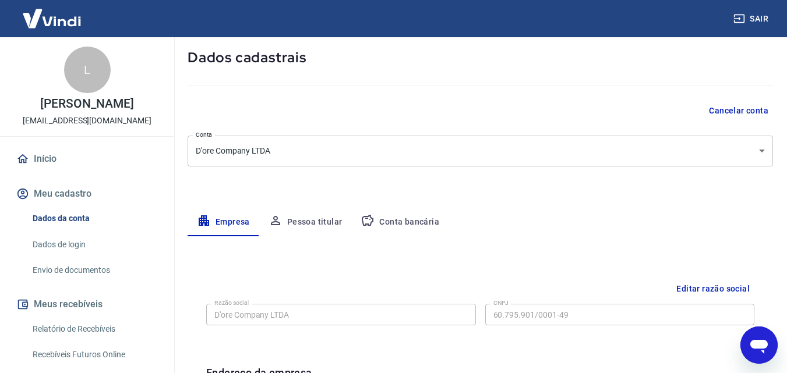
click at [301, 215] on button "Pessoa titular" at bounding box center [305, 223] width 93 height 28
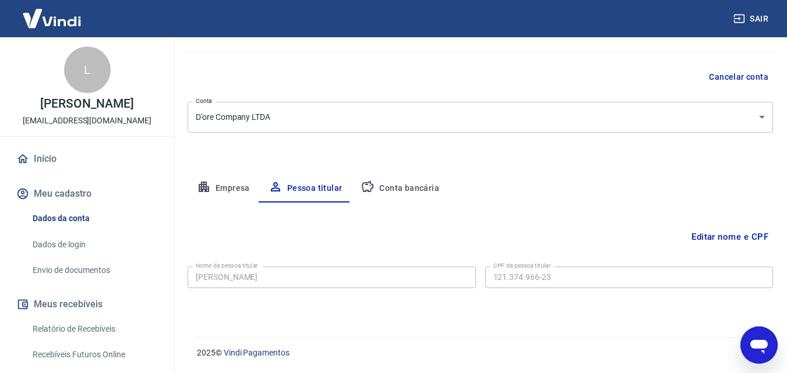
scroll to position [0, 0]
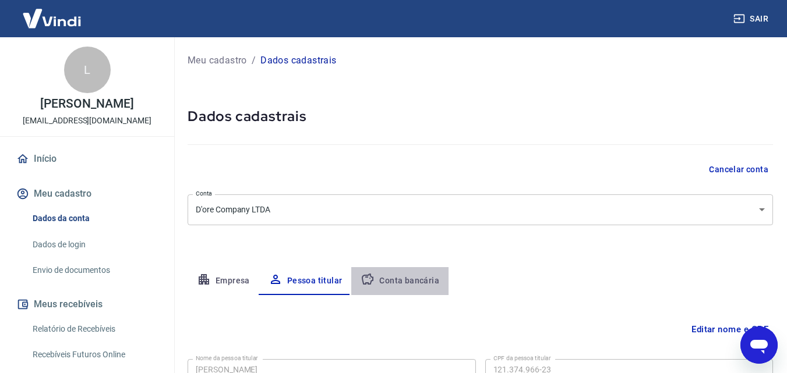
click at [411, 275] on button "Conta bancária" at bounding box center [399, 281] width 97 height 28
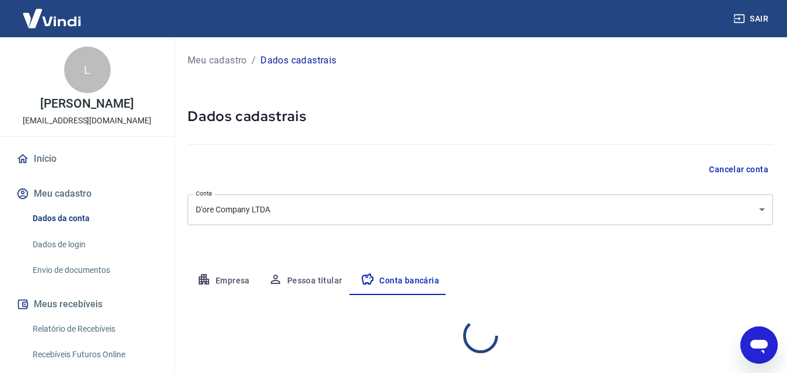
select select "1"
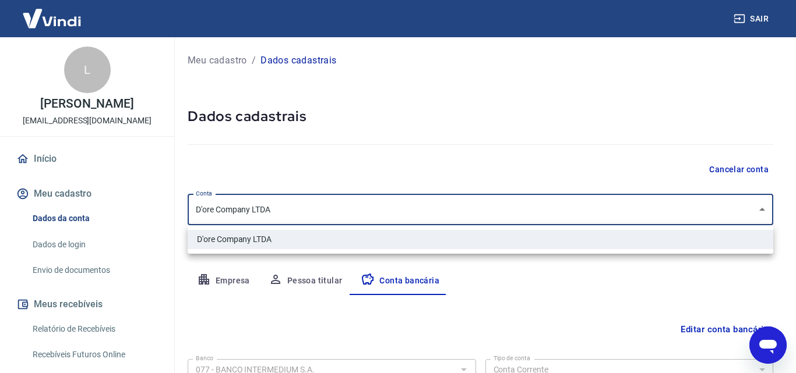
click at [739, 199] on body "Sair L [PERSON_NAME] [EMAIL_ADDRESS][DOMAIN_NAME] Início Meu cadastro Dados da …" at bounding box center [398, 186] width 796 height 373
click at [655, 277] on div at bounding box center [398, 186] width 796 height 373
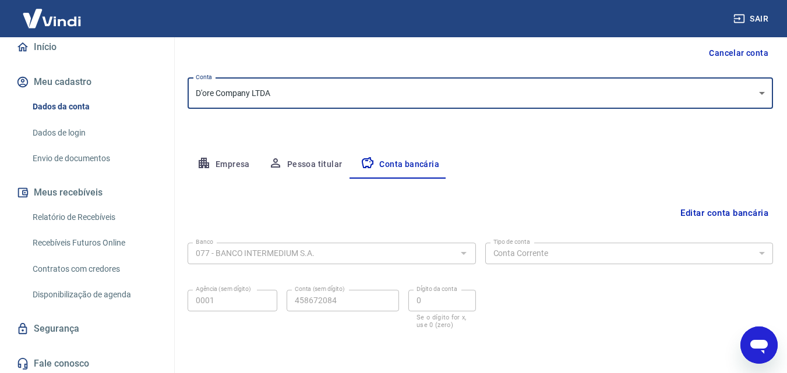
scroll to position [115, 0]
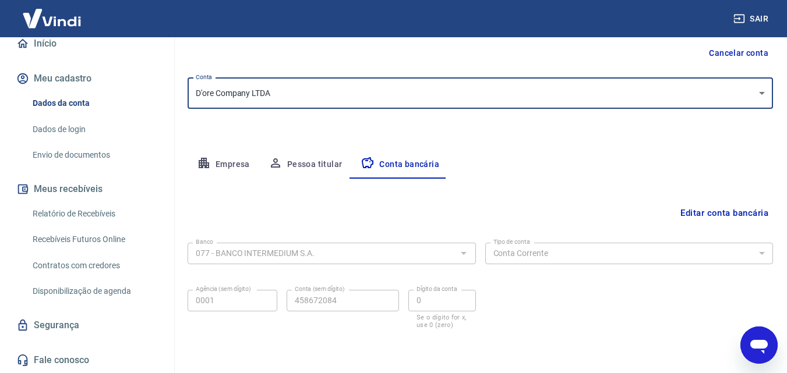
click at [90, 212] on link "Relatório de Recebíveis" at bounding box center [94, 214] width 132 height 24
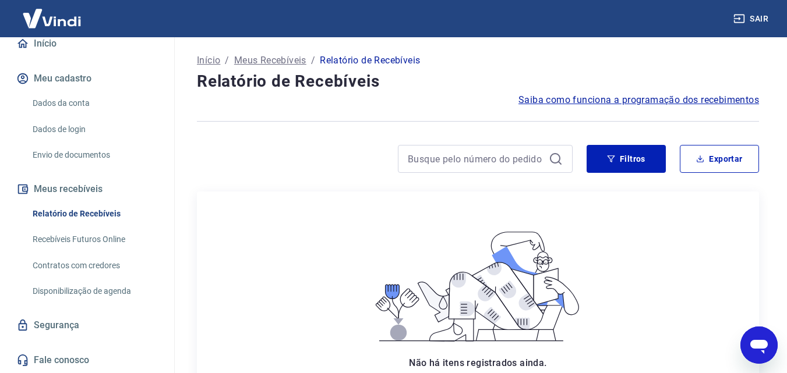
click at [83, 239] on link "Recebíveis Futuros Online" at bounding box center [94, 240] width 132 height 24
